Goal: Information Seeking & Learning: Learn about a topic

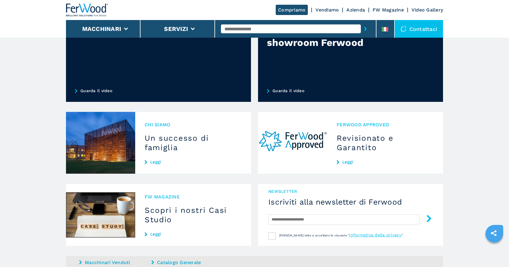
scroll to position [452, 0]
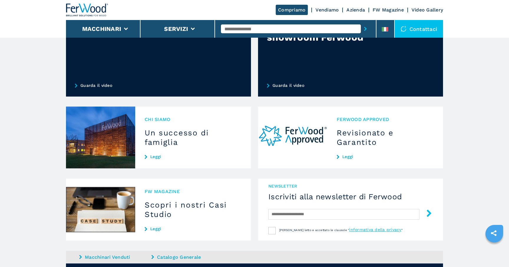
click at [100, 120] on img at bounding box center [100, 138] width 69 height 62
click at [106, 131] on img at bounding box center [100, 138] width 69 height 62
click at [161, 134] on h3 "Un successo di famiglia" at bounding box center [193, 137] width 97 height 19
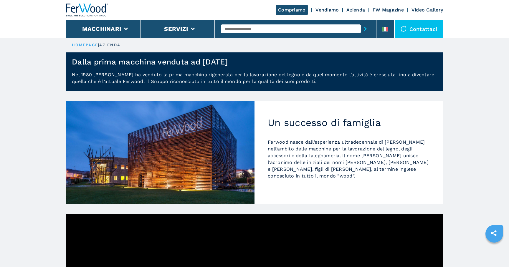
click at [164, 145] on img at bounding box center [160, 153] width 189 height 104
